Goal: Find specific page/section: Find specific page/section

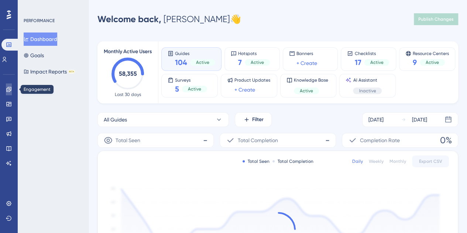
click at [9, 90] on icon at bounding box center [9, 89] width 6 height 6
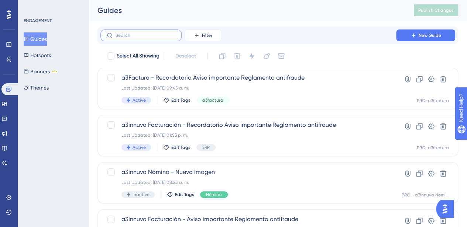
click at [134, 36] on input "text" at bounding box center [146, 35] width 60 height 5
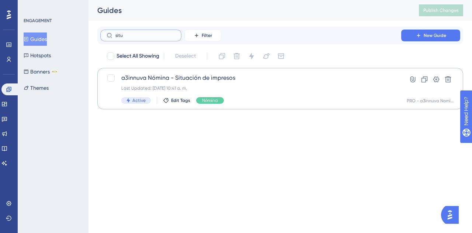
type input "situ"
click at [176, 87] on div "Last Updated: [DATE] 10:41 a. m." at bounding box center [250, 88] width 259 height 6
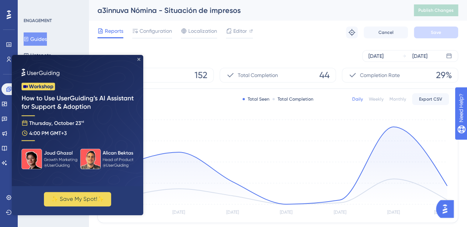
drag, startPoint x: 139, startPoint y: 58, endPoint x: 155, endPoint y: 104, distance: 48.9
click at [139, 58] on icon "Close Preview" at bounding box center [138, 59] width 3 height 3
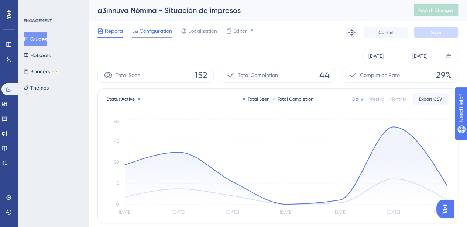
click at [155, 32] on span "Configuration" at bounding box center [155, 31] width 32 height 9
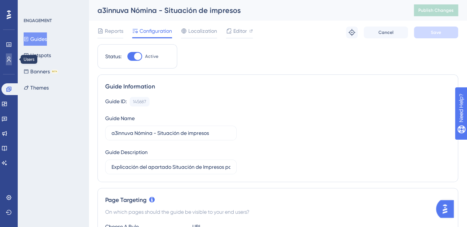
click at [8, 62] on link at bounding box center [9, 60] width 6 height 12
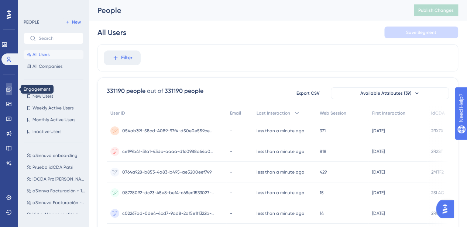
click at [7, 89] on icon at bounding box center [9, 89] width 6 height 6
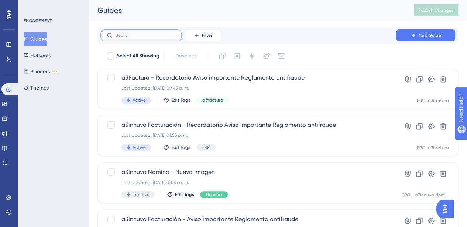
click at [131, 37] on input "text" at bounding box center [146, 35] width 60 height 5
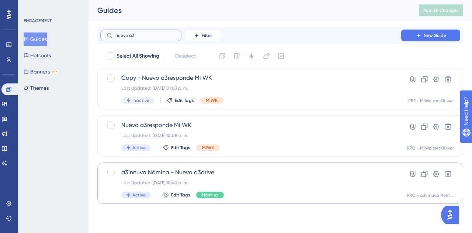
type input "nuevo a3"
click at [162, 177] on div "a3innuva Nómina - Nuevo a3drive Last Updated: [DATE] 10:40 a. m. Active Edit Ta…" at bounding box center [250, 183] width 259 height 30
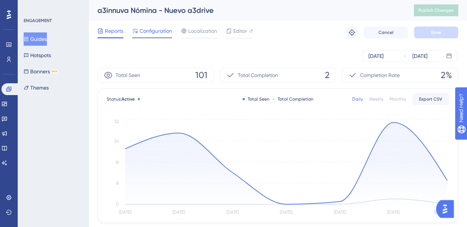
click at [163, 31] on span "Configuration" at bounding box center [155, 31] width 32 height 9
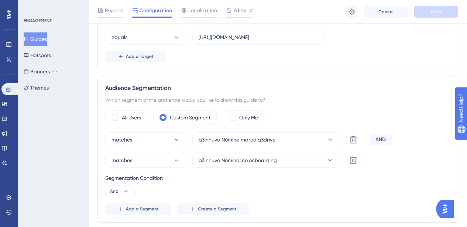
scroll to position [221, 0]
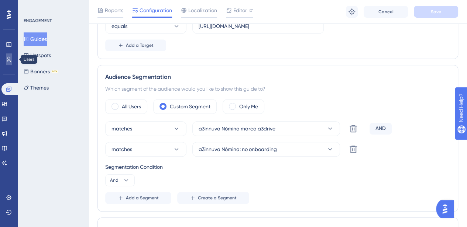
click at [7, 58] on icon at bounding box center [9, 59] width 6 height 6
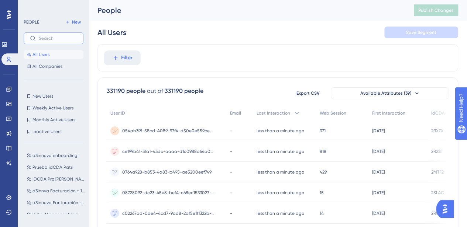
click at [61, 41] on input "text" at bounding box center [58, 38] width 38 height 5
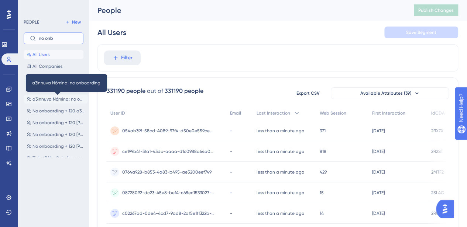
type input "no onb"
click at [53, 100] on span "a3innuva Nómina: no onboarding" at bounding box center [58, 99] width 52 height 6
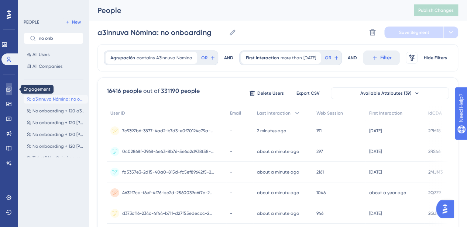
click at [8, 90] on icon at bounding box center [8, 89] width 5 height 5
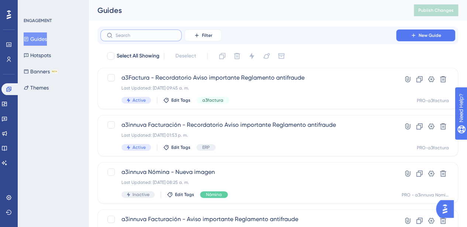
click at [142, 35] on input "text" at bounding box center [146, 35] width 60 height 5
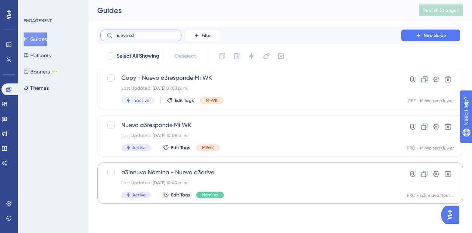
type input "nuevo a3"
click at [206, 174] on span "a3innuva Nómina - Nuevo a3drive" at bounding box center [250, 172] width 259 height 9
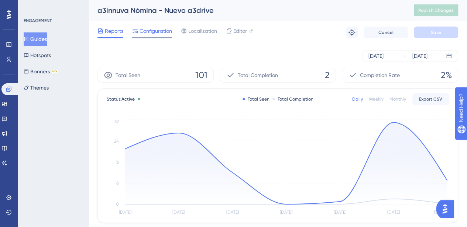
click at [161, 33] on span "Configuration" at bounding box center [155, 31] width 32 height 9
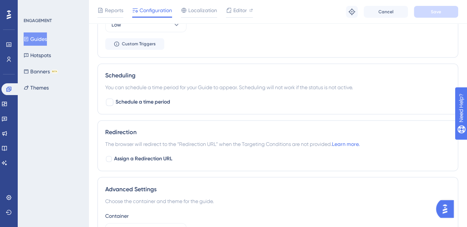
scroll to position [596, 0]
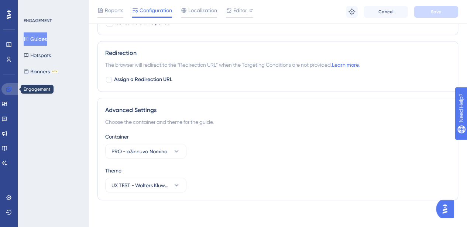
click at [7, 88] on icon at bounding box center [9, 89] width 6 height 6
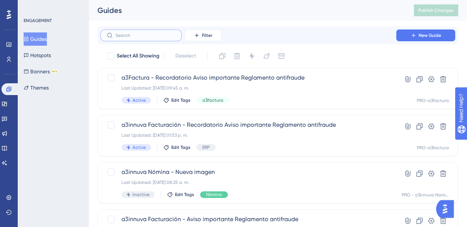
click at [154, 37] on input "text" at bounding box center [146, 35] width 60 height 5
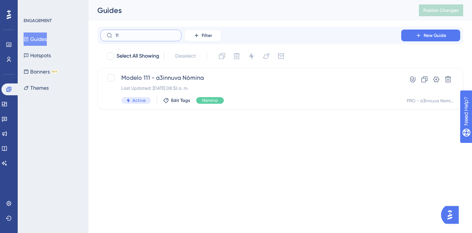
type input "1"
type input "situa"
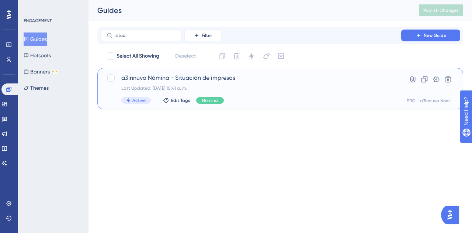
click at [193, 76] on span "a3innuva Nómina - Situación de impresos" at bounding box center [250, 77] width 259 height 9
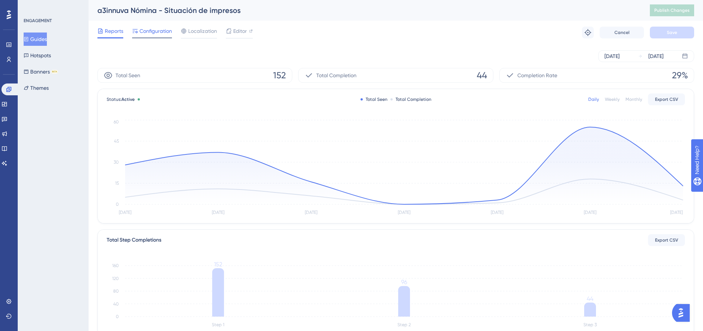
click at [154, 35] on div "Configuration" at bounding box center [152, 33] width 40 height 12
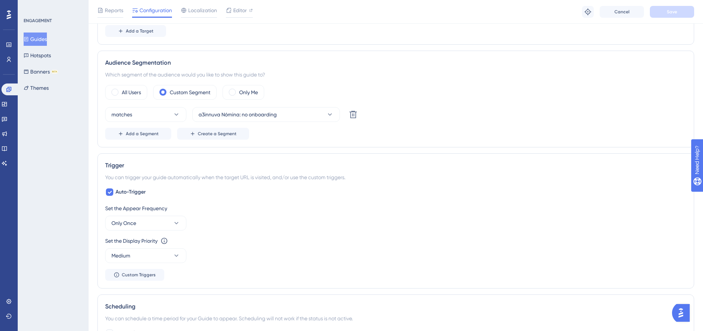
scroll to position [221, 0]
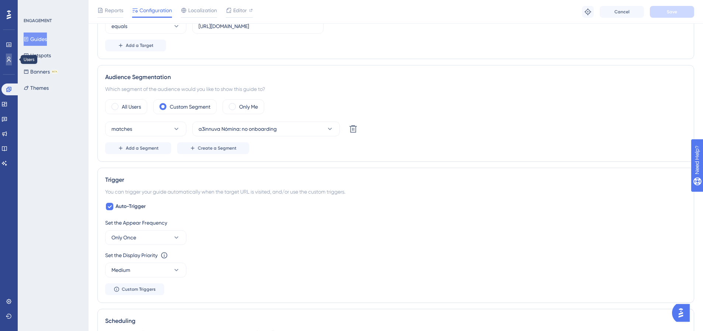
click at [8, 57] on icon at bounding box center [9, 59] width 4 height 5
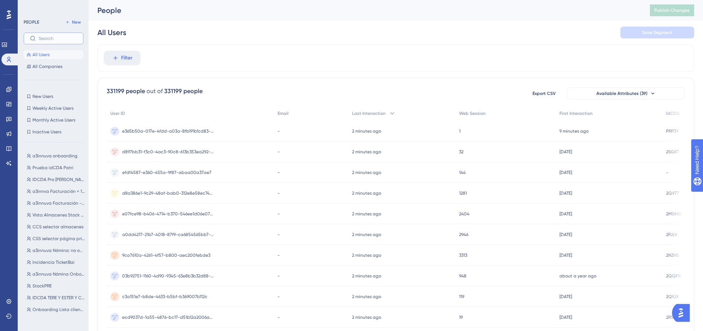
click at [48, 38] on input "text" at bounding box center [58, 38] width 38 height 5
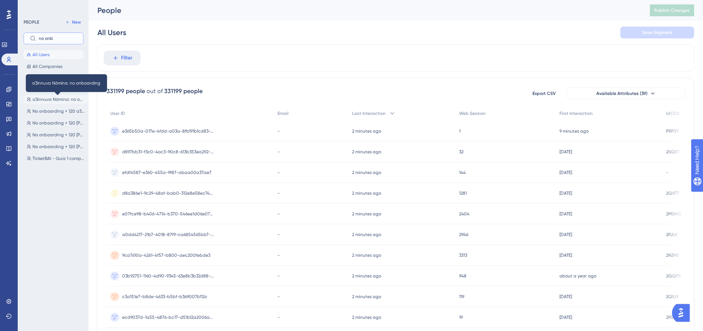
type input "no onb"
click at [42, 97] on span "a3innuva Nómina: no onboarding" at bounding box center [58, 99] width 52 height 6
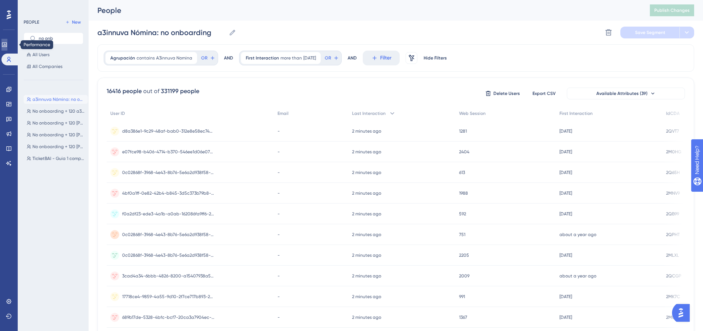
click at [7, 47] on icon at bounding box center [4, 45] width 6 height 6
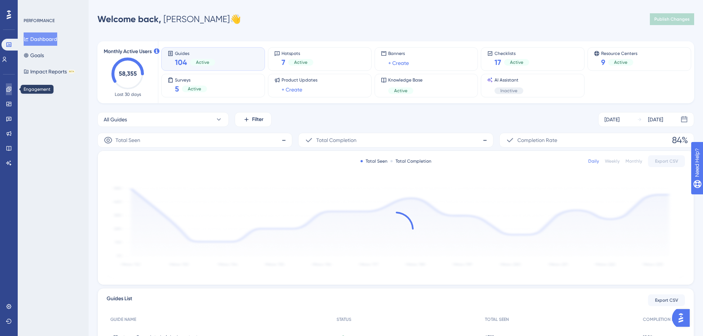
click at [7, 90] on icon at bounding box center [9, 89] width 6 height 6
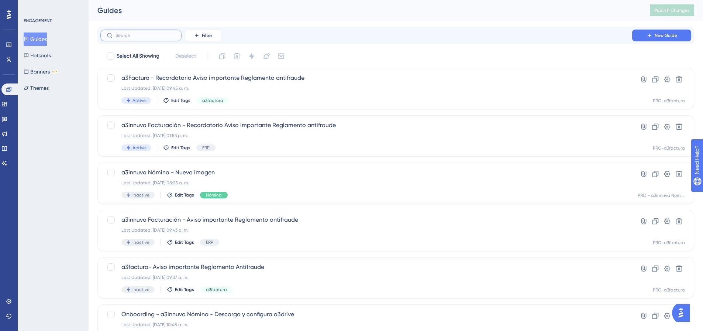
click at [145, 36] on input "text" at bounding box center [146, 35] width 60 height 5
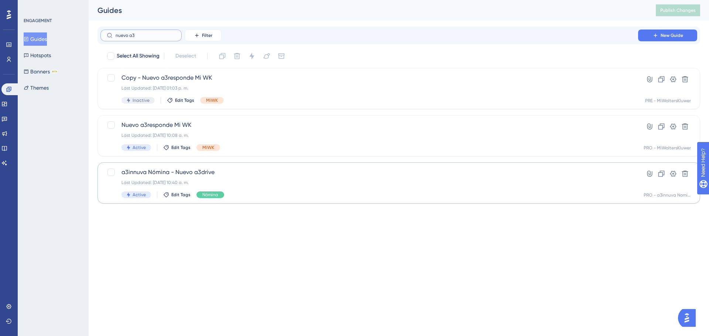
type input "nuevo a3"
click at [208, 172] on span "a3innuva Nómina - Nuevo a3drive" at bounding box center [368, 172] width 495 height 9
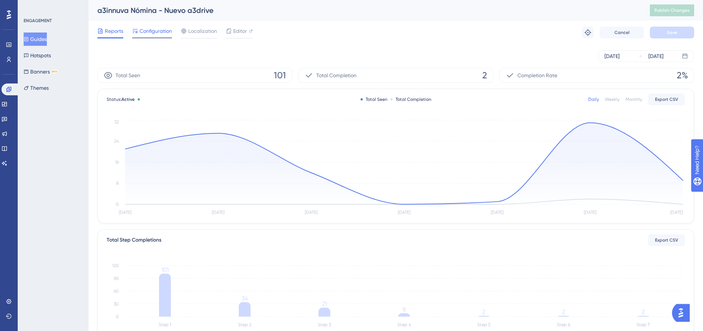
click at [159, 32] on span "Configuration" at bounding box center [155, 31] width 32 height 9
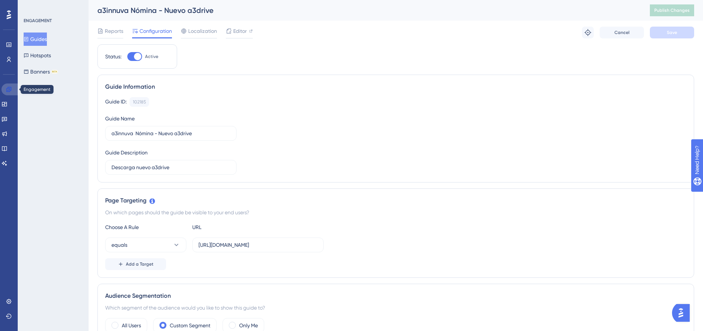
click at [9, 89] on icon at bounding box center [8, 89] width 5 height 5
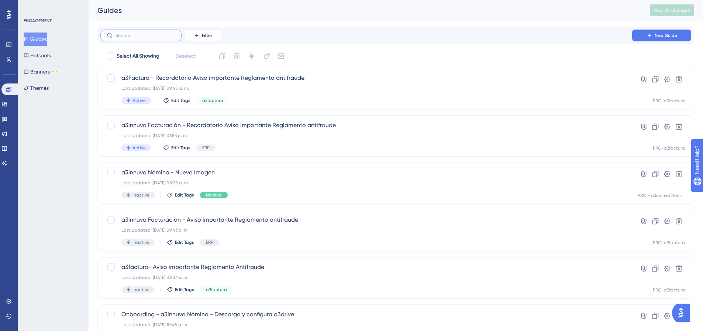
click at [151, 35] on input "text" at bounding box center [146, 35] width 60 height 5
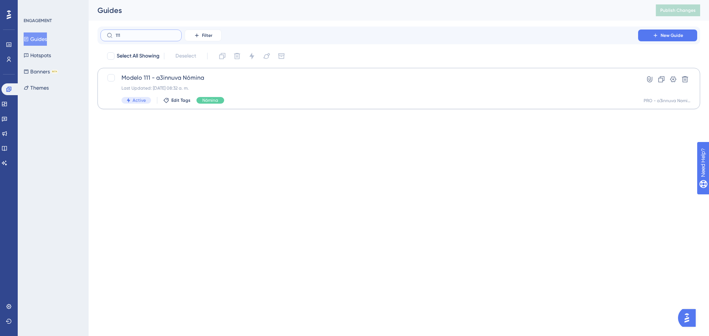
type input "111"
click at [177, 82] on span "Modelo 111 - a3innuva Nómina" at bounding box center [368, 77] width 495 height 9
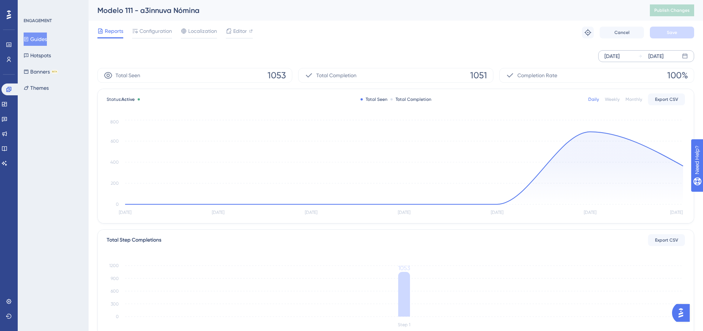
click at [472, 53] on div "[DATE]" at bounding box center [655, 56] width 15 height 9
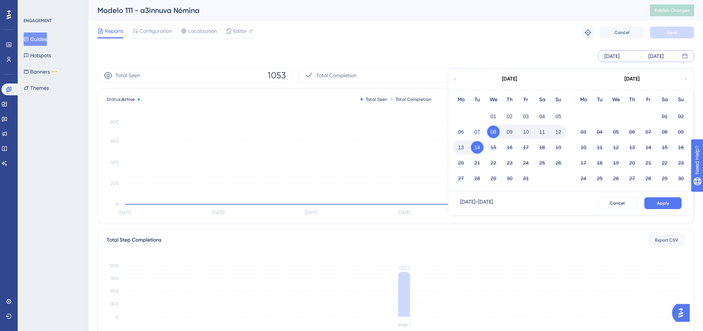
click at [461, 146] on button "13" at bounding box center [461, 147] width 13 height 13
click at [472, 147] on button "14" at bounding box center [477, 147] width 13 height 13
click at [472, 202] on button "Apply" at bounding box center [662, 203] width 37 height 12
